Goal: Find specific page/section: Find specific page/section

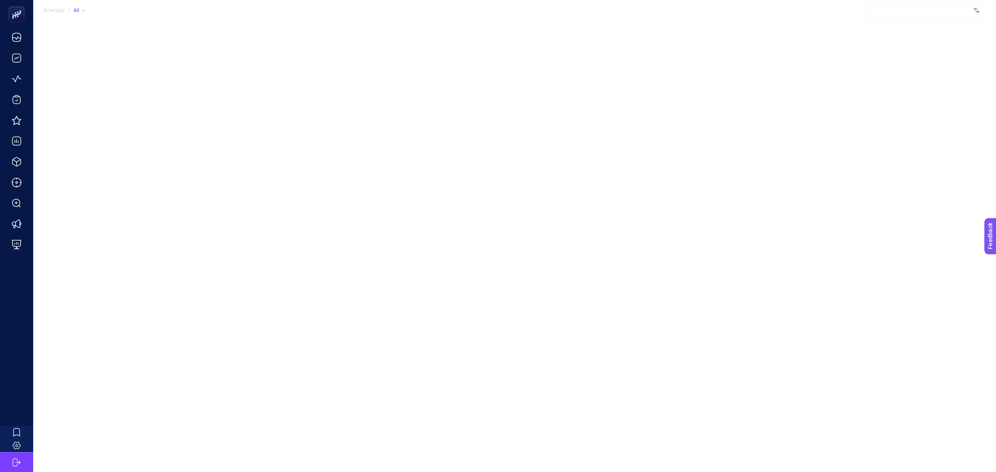
click at [95, 70] on div "Analysis / All" at bounding box center [498, 236] width 996 height 472
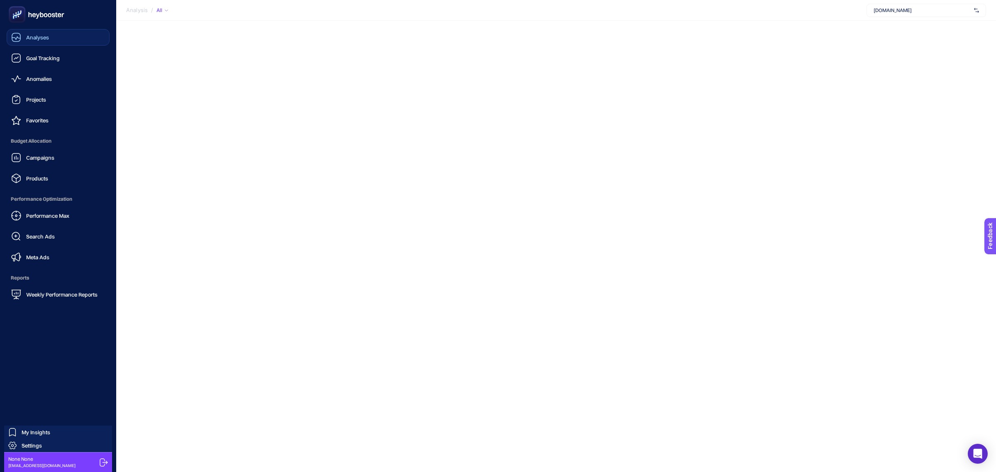
click at [77, 42] on link "Analyses" at bounding box center [58, 37] width 103 height 17
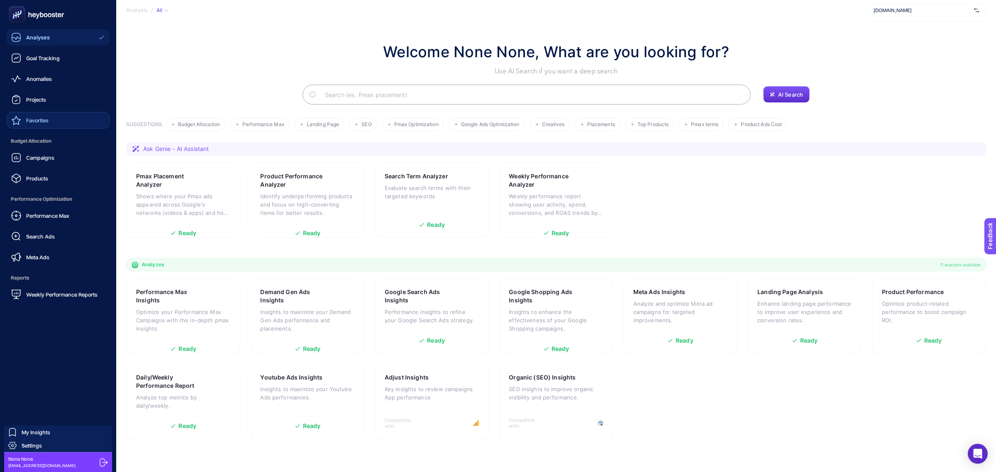
click at [20, 121] on icon at bounding box center [16, 120] width 10 height 10
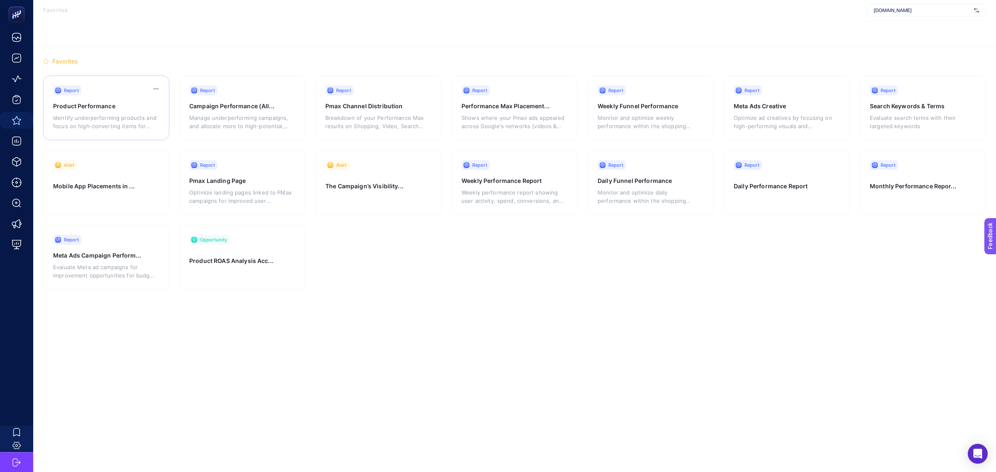
click at [93, 122] on p "Identify underperforming products and focus on high-converting items for better…" at bounding box center [104, 122] width 103 height 17
